Goal: Information Seeking & Learning: Learn about a topic

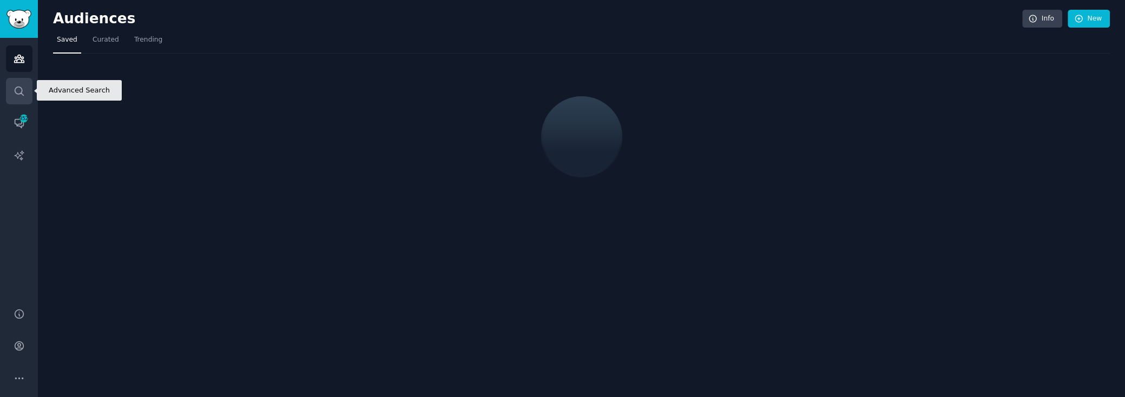
click at [19, 89] on icon "Sidebar" at bounding box center [19, 90] width 11 height 11
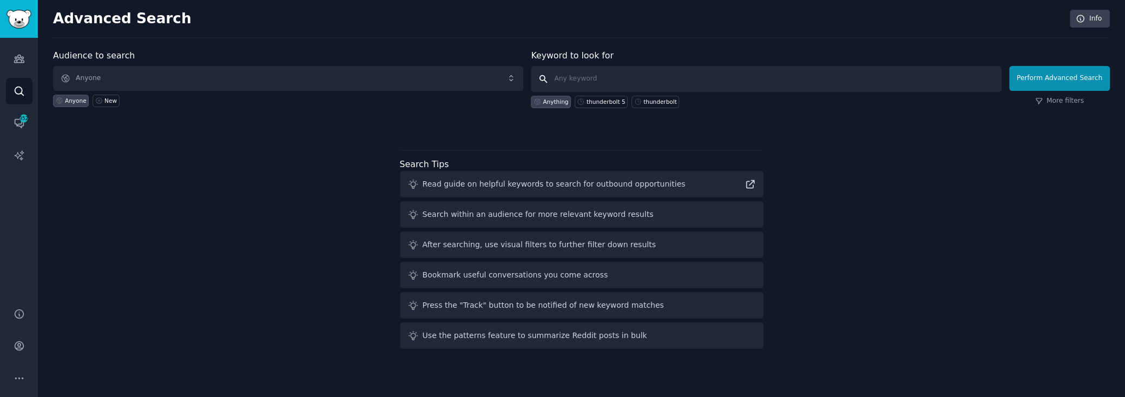
click at [572, 70] on input "text" at bounding box center [766, 79] width 470 height 26
type input "lg g5"
click button "Perform Advanced Search" at bounding box center [1059, 78] width 101 height 25
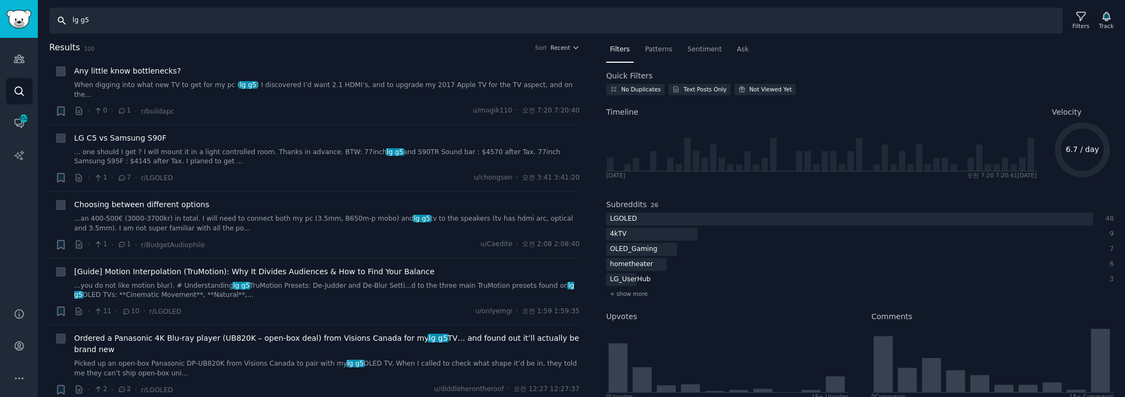
click at [253, 25] on input "lg g5" at bounding box center [555, 21] width 1013 height 26
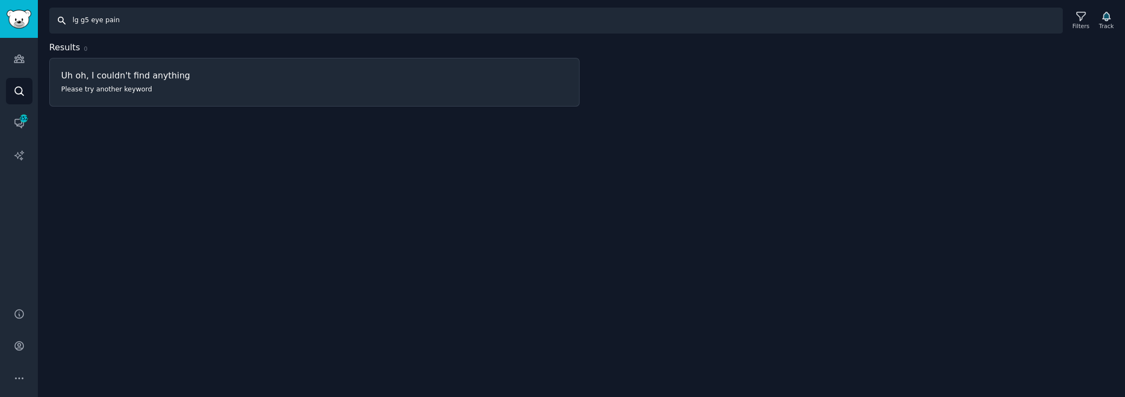
click at [109, 24] on input "lg g5 eye pain" at bounding box center [555, 21] width 1013 height 26
click at [110, 21] on input "lg g5 [MEDICAL_DATA]" at bounding box center [555, 21] width 1013 height 26
click at [110, 20] on input "lg g5 [MEDICAL_DATA]" at bounding box center [555, 21] width 1013 height 26
click at [94, 18] on input "lg g5 eye" at bounding box center [555, 21] width 1013 height 26
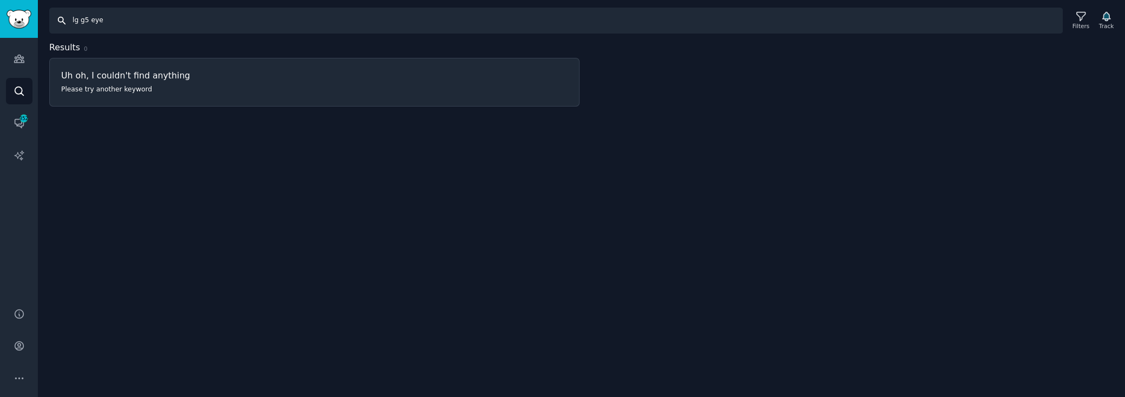
click at [94, 18] on input "lg g5 eye" at bounding box center [555, 21] width 1013 height 26
type input "lg g5"
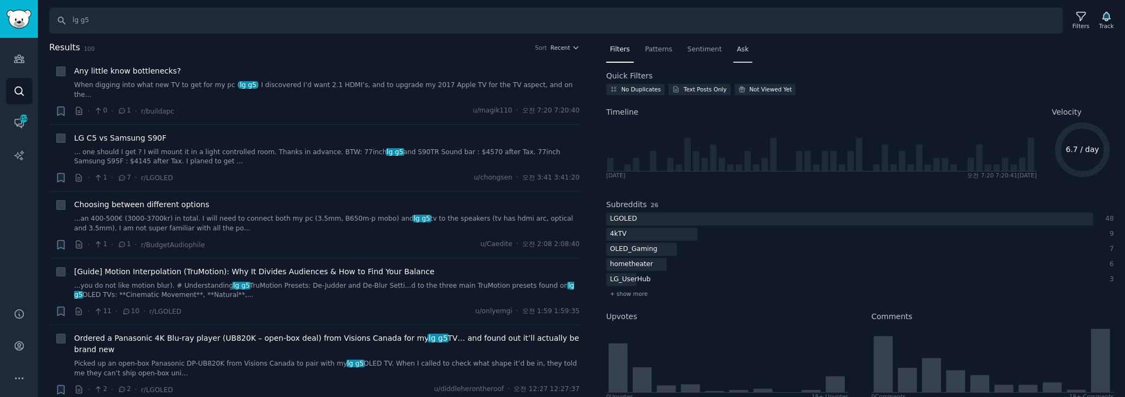
click at [737, 47] on span "Ask" at bounding box center [743, 50] width 12 height 10
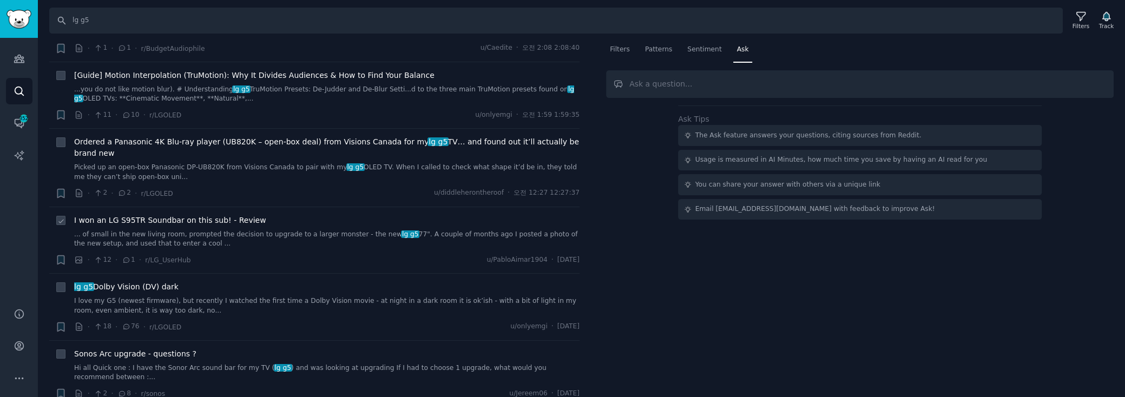
scroll to position [344, 0]
